Goal: Task Accomplishment & Management: Use online tool/utility

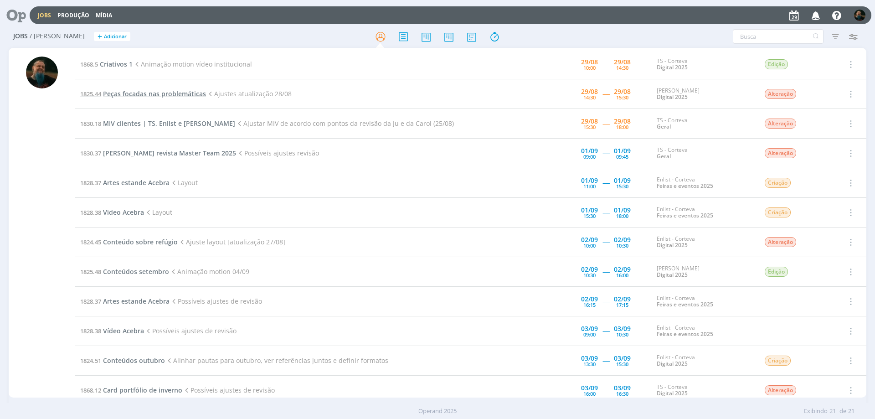
click at [183, 95] on span "Peças focadas nas problemáticas" at bounding box center [154, 93] width 103 height 9
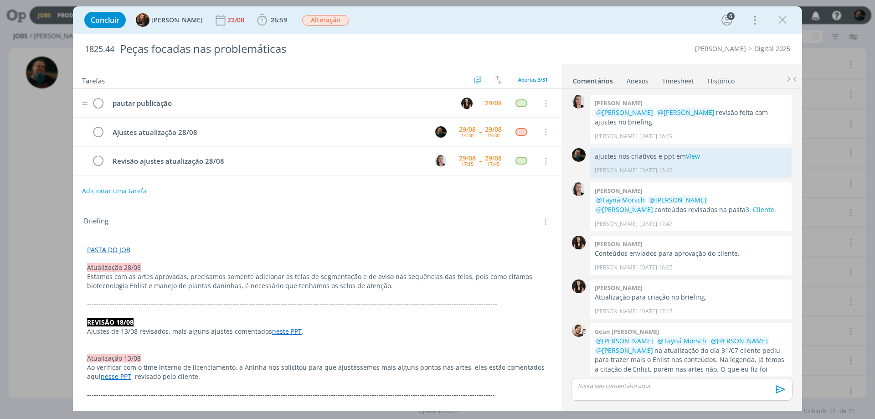
scroll to position [760, 0]
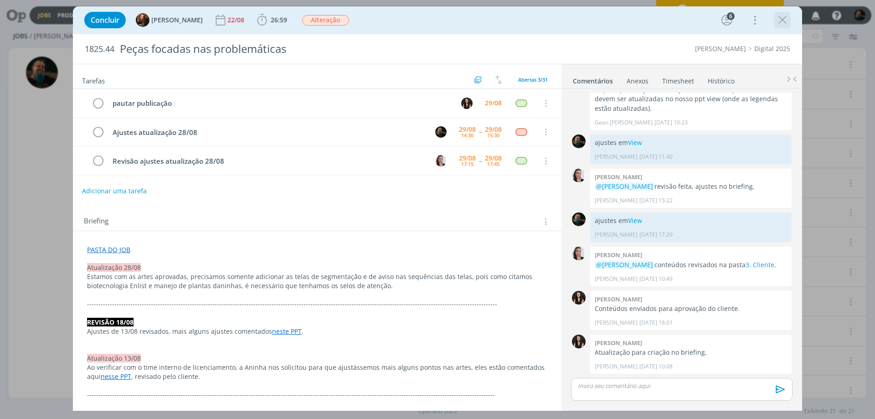
click at [783, 20] on icon "dialog" at bounding box center [783, 20] width 14 height 14
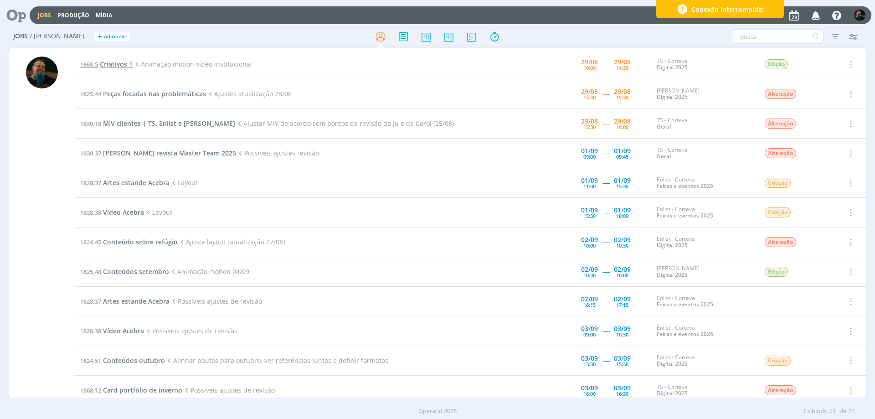
click at [115, 64] on span "Criativos 1" at bounding box center [116, 64] width 33 height 9
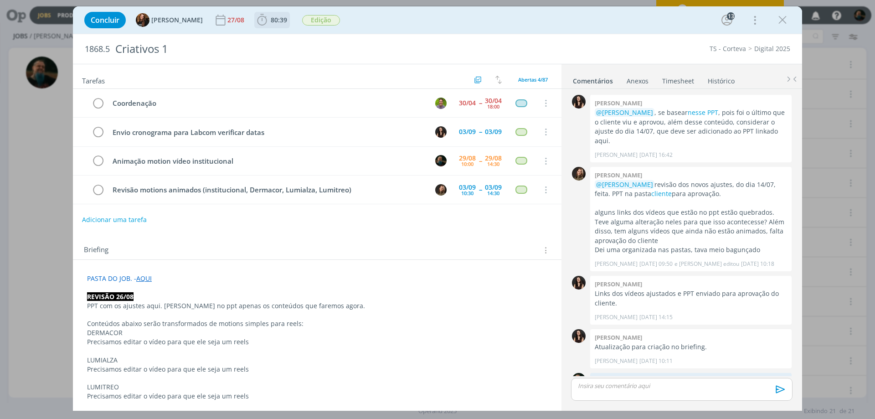
scroll to position [1036, 0]
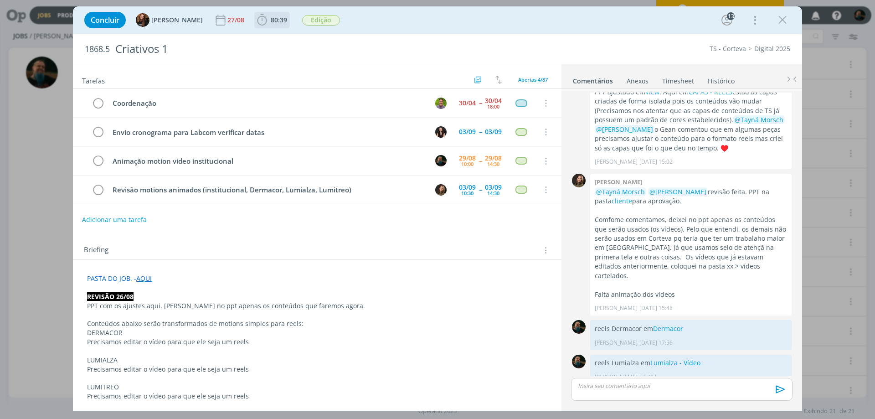
click at [271, 18] on span "80:39" at bounding box center [279, 19] width 16 height 9
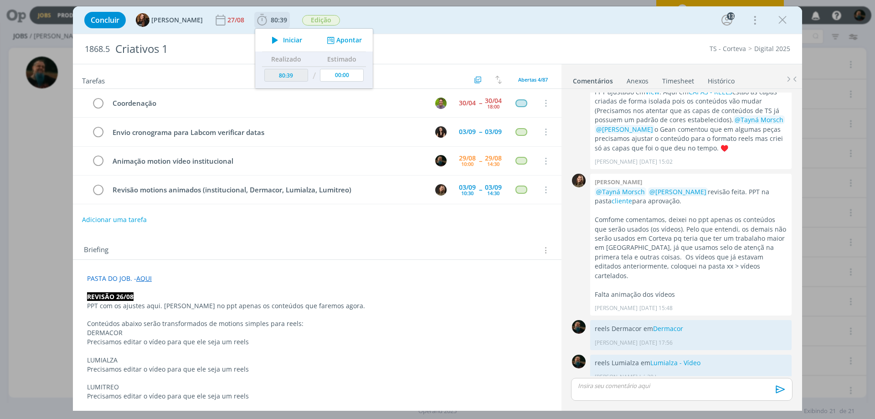
click at [284, 37] on span "Iniciar" at bounding box center [292, 40] width 19 height 6
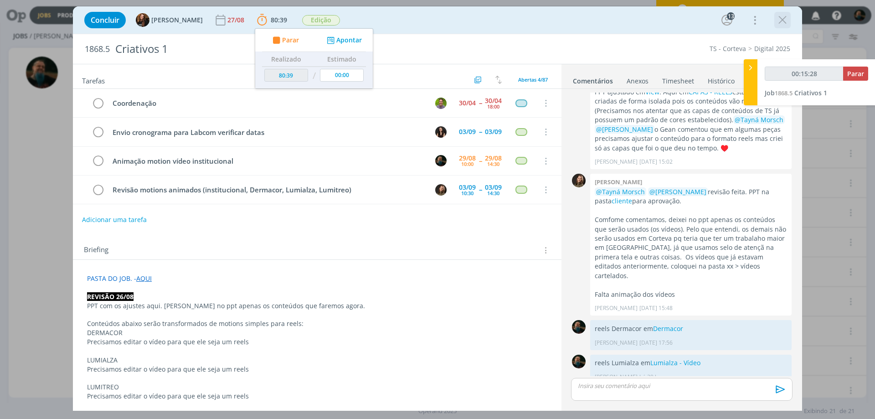
click at [780, 23] on icon "dialog" at bounding box center [783, 20] width 14 height 14
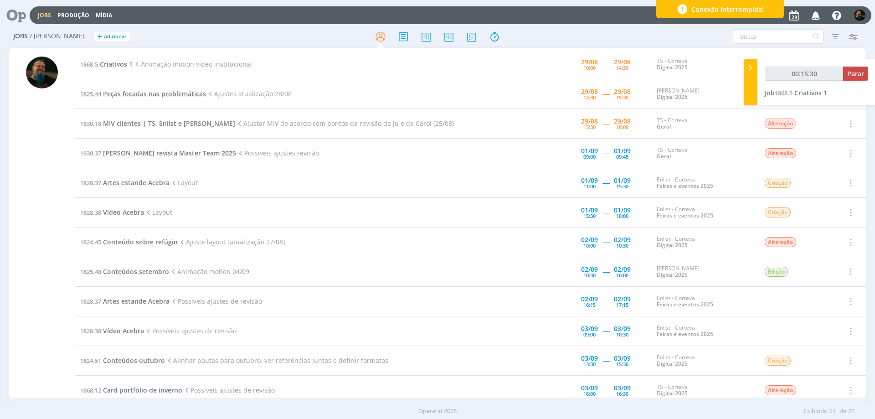
click at [149, 95] on span "Peças focadas nas problemáticas" at bounding box center [154, 93] width 103 height 9
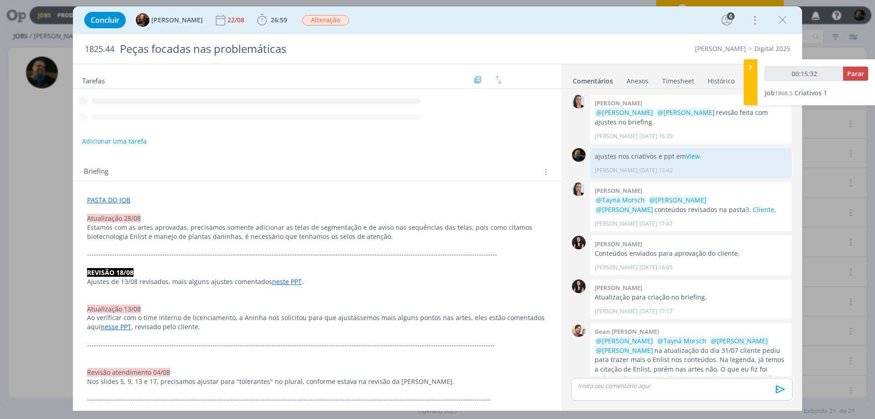
scroll to position [760, 0]
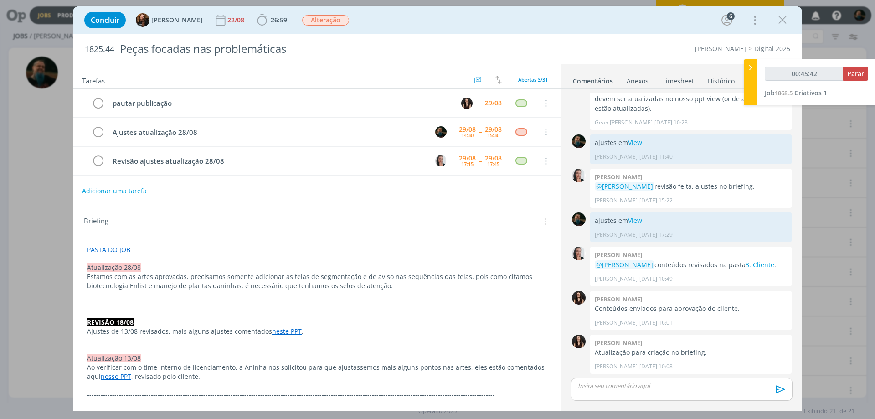
type input "00:45:43"
